Goal: Task Accomplishment & Management: Complete application form

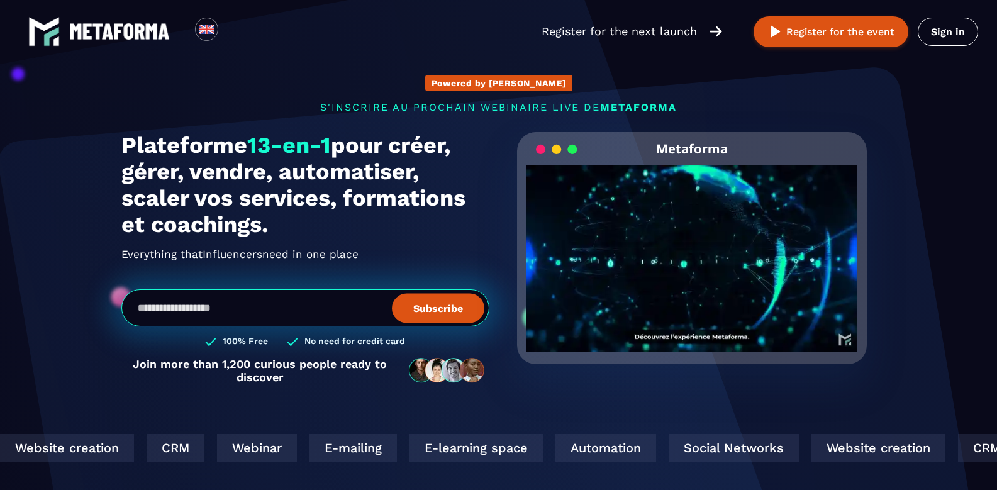
click at [686, 251] on video "Your browser does not support the video tag." at bounding box center [691, 247] width 331 height 165
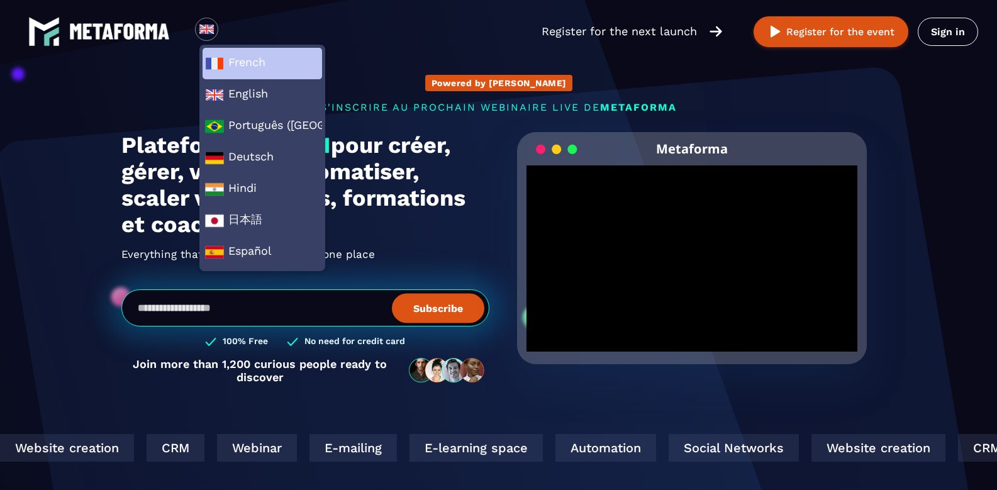
click at [217, 55] on img at bounding box center [214, 63] width 19 height 19
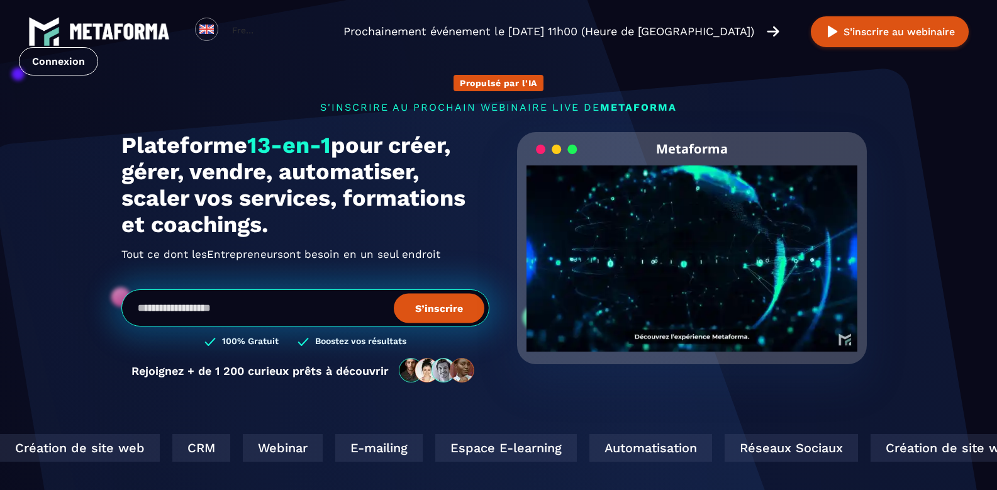
scroll to position [14, 0]
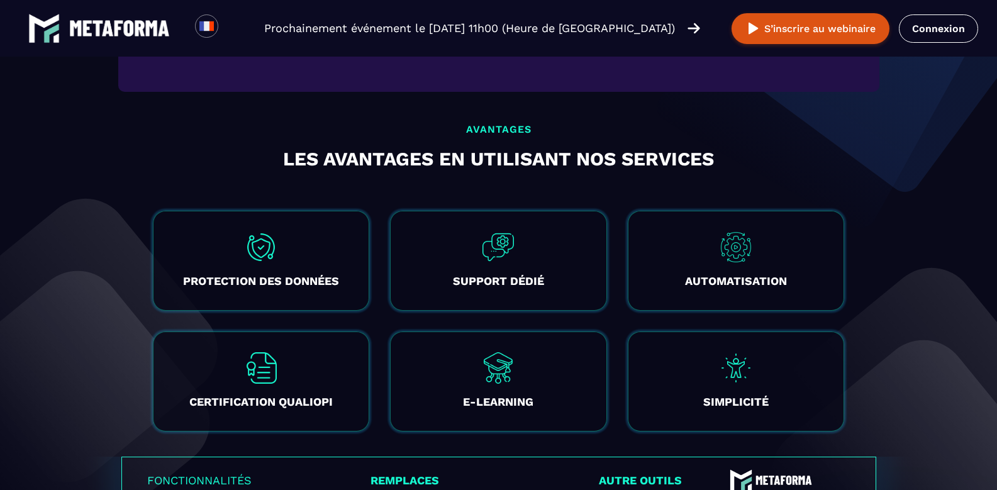
scroll to position [2127, 0]
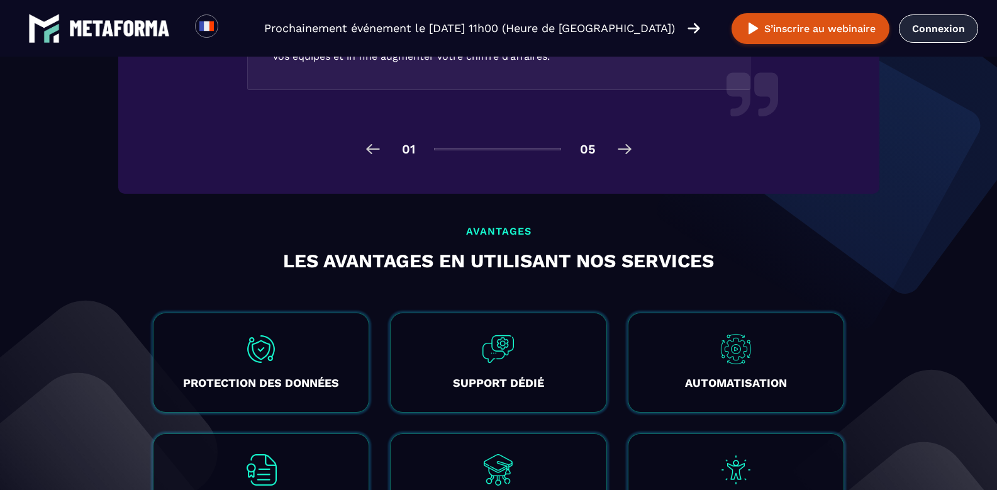
click at [916, 25] on link "Connexion" at bounding box center [938, 28] width 79 height 28
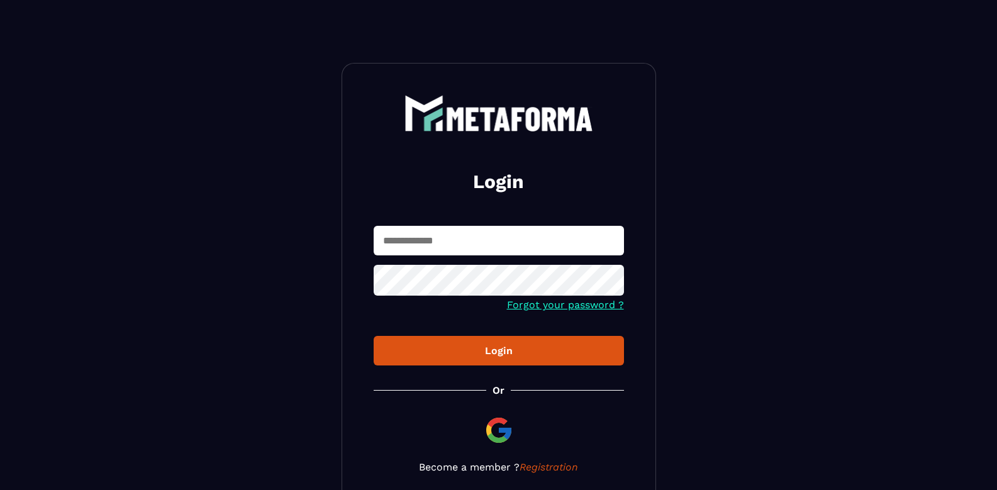
click at [498, 428] on img at bounding box center [499, 430] width 30 height 30
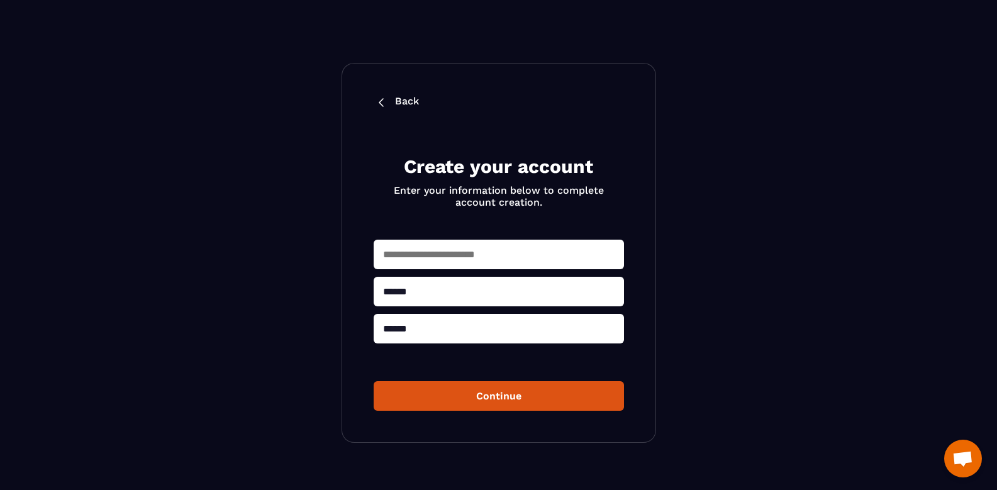
click at [466, 262] on input "text" at bounding box center [499, 255] width 250 height 30
type input "**********"
click at [463, 395] on button "Continue" at bounding box center [499, 396] width 250 height 30
